Goal: Find specific page/section: Find specific page/section

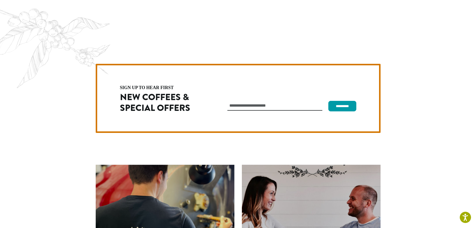
scroll to position [1413, 0]
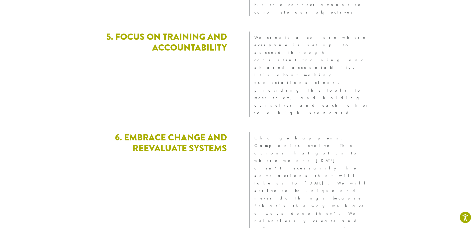
scroll to position [1360, 0]
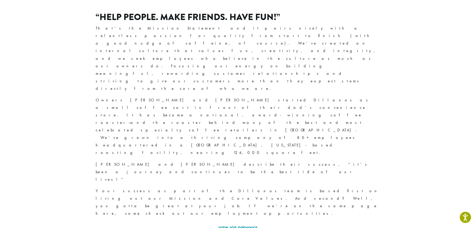
scroll to position [120, 0]
